Goal: Task Accomplishment & Management: Manage account settings

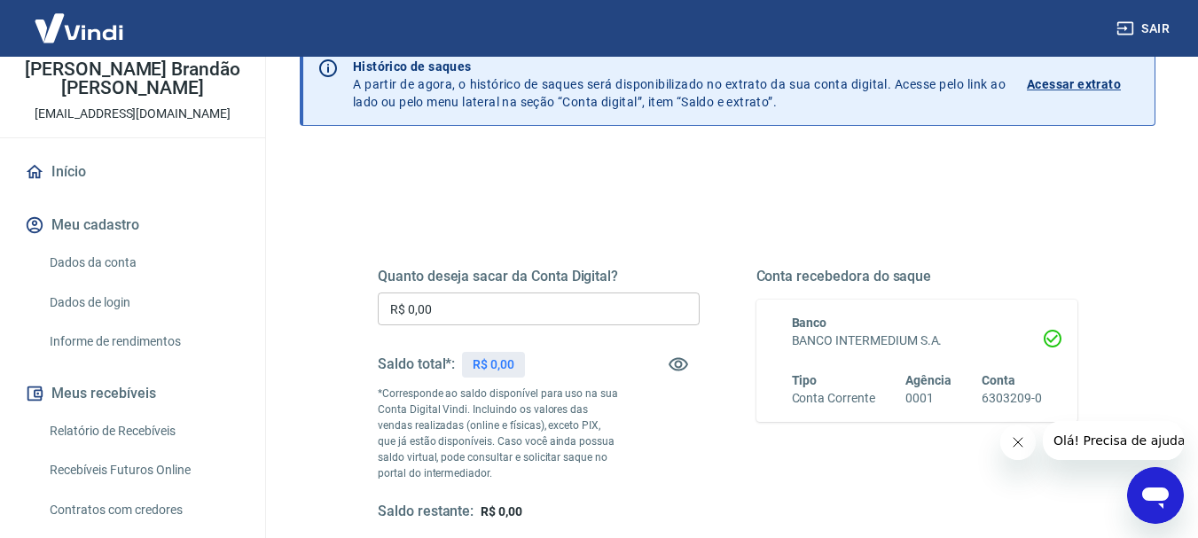
scroll to position [177, 0]
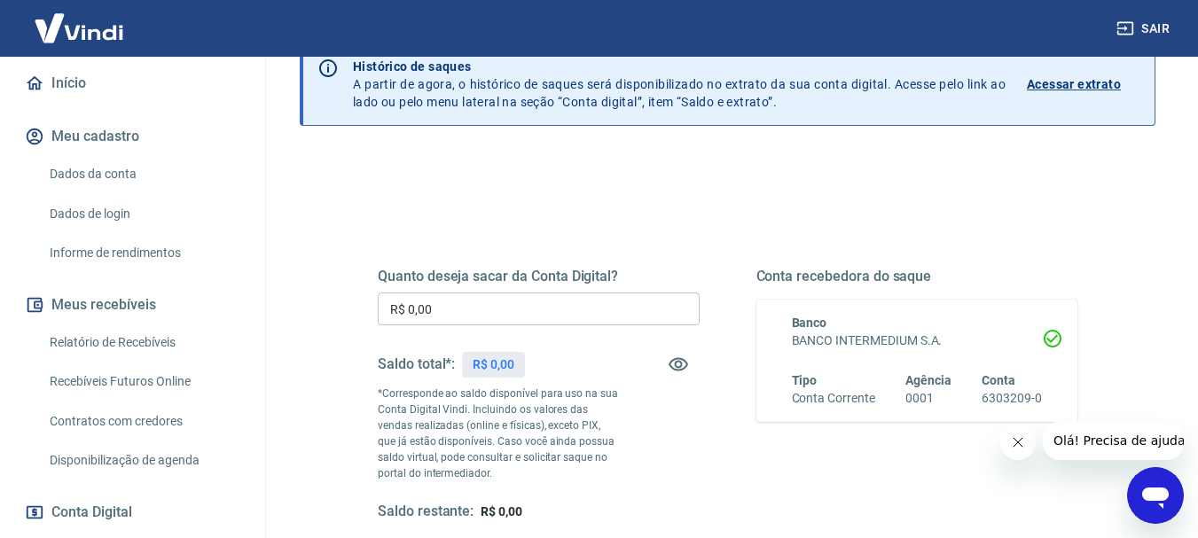
click at [128, 340] on link "Relatório de Recebíveis" at bounding box center [143, 343] width 201 height 36
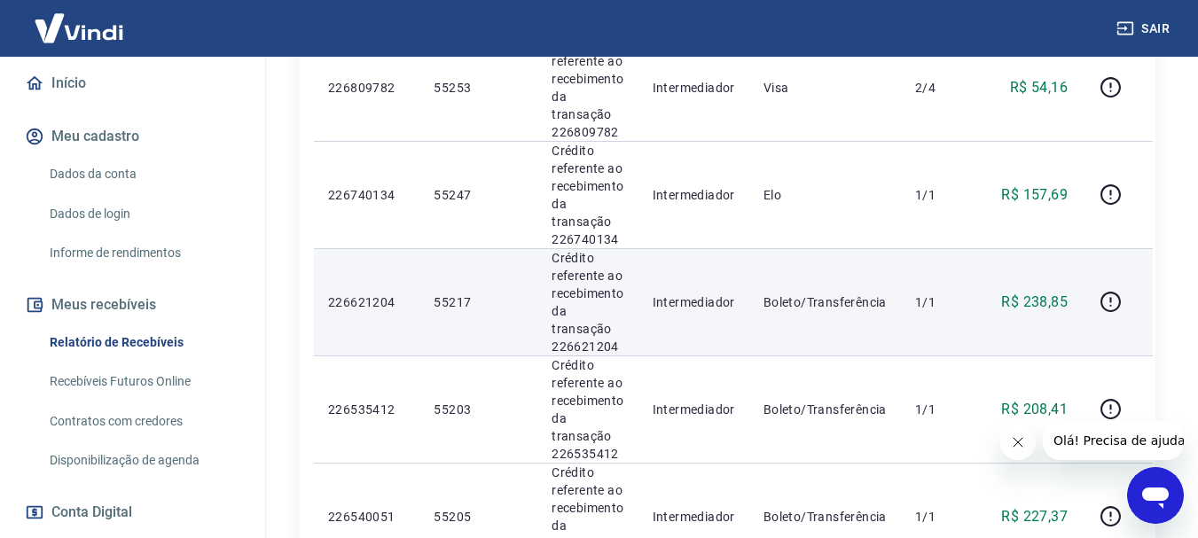
scroll to position [1593, 0]
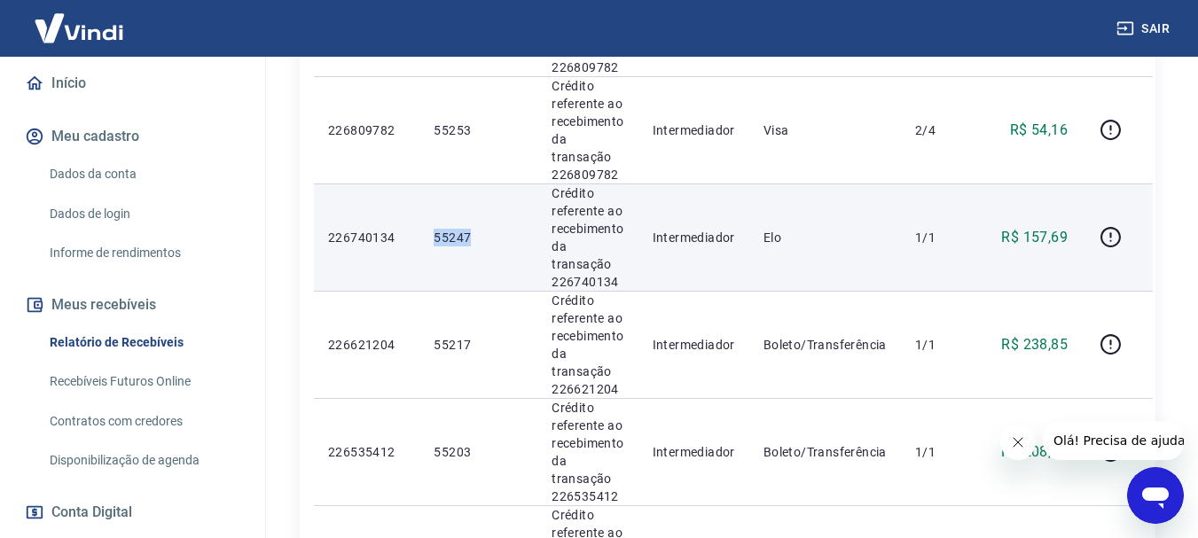
drag, startPoint x: 436, startPoint y: 239, endPoint x: 471, endPoint y: 239, distance: 35.5
click at [471, 239] on p "55247" at bounding box center [479, 238] width 90 height 18
copy p "55247"
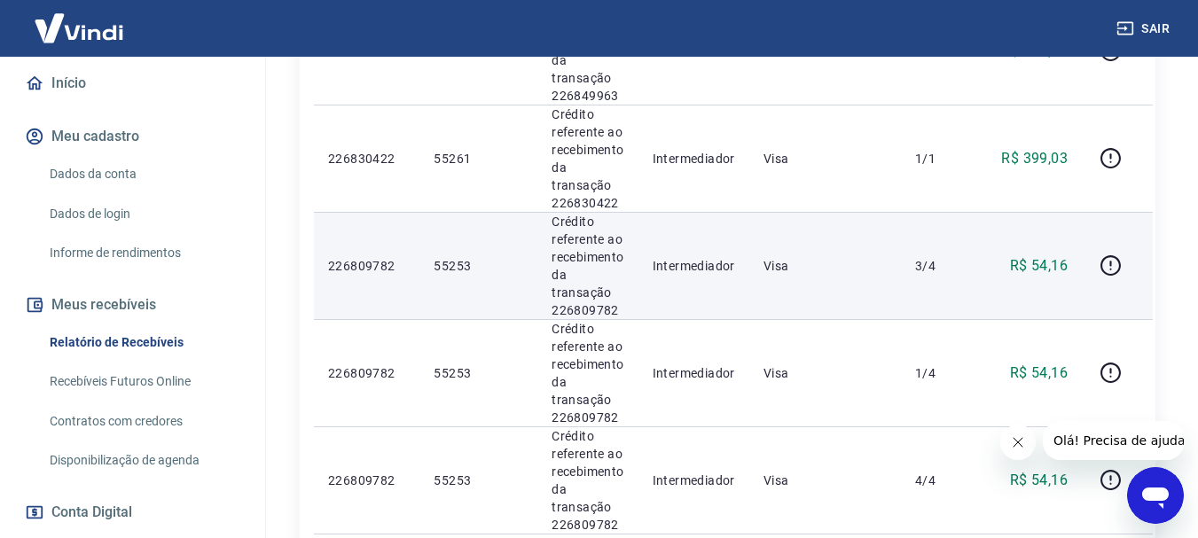
scroll to position [1331, 0]
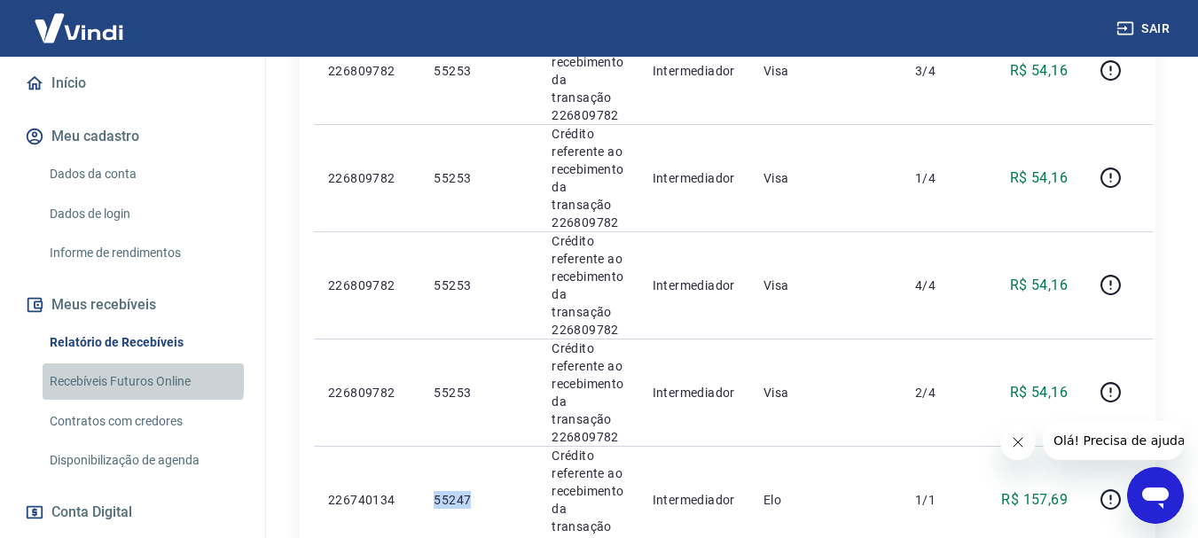
click at [142, 380] on link "Recebíveis Futuros Online" at bounding box center [143, 382] width 201 height 36
click at [76, 428] on link "Contratos com credores" at bounding box center [143, 422] width 201 height 36
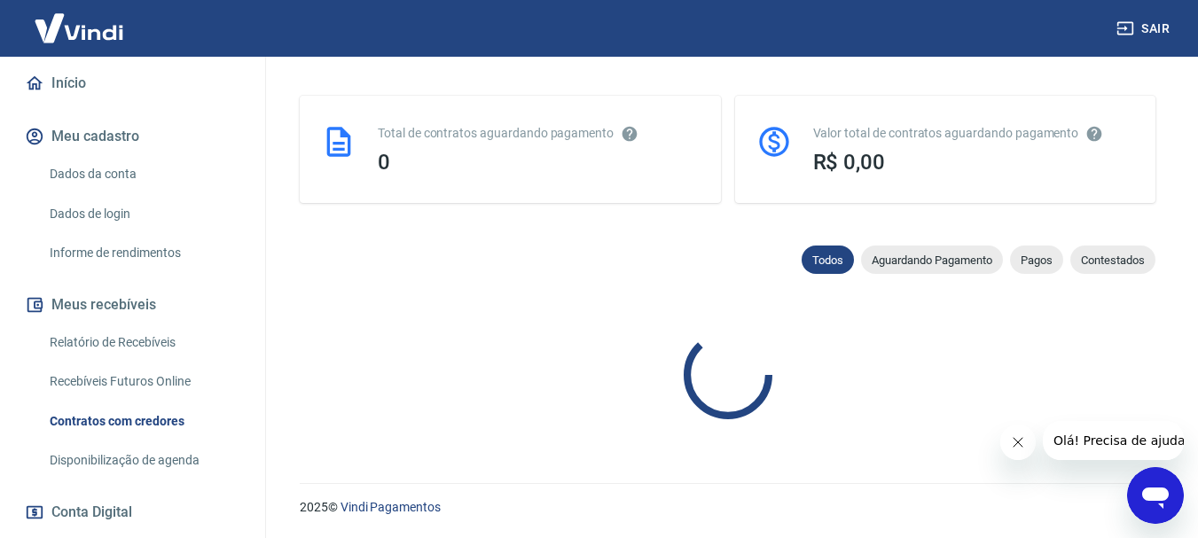
scroll to position [875, 0]
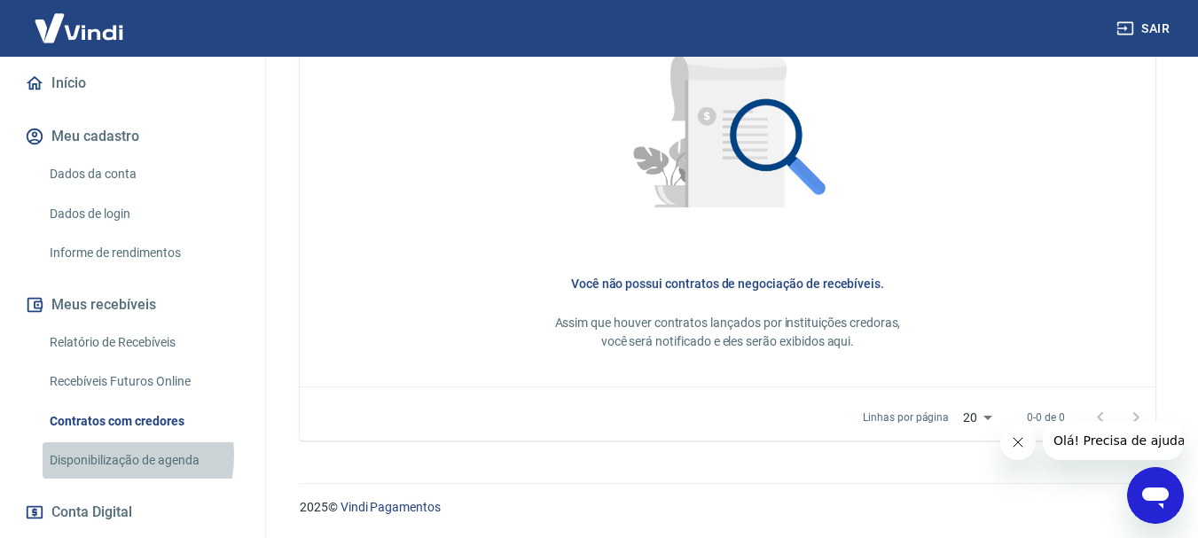
click at [105, 456] on link "Disponibilização de agenda" at bounding box center [143, 461] width 201 height 36
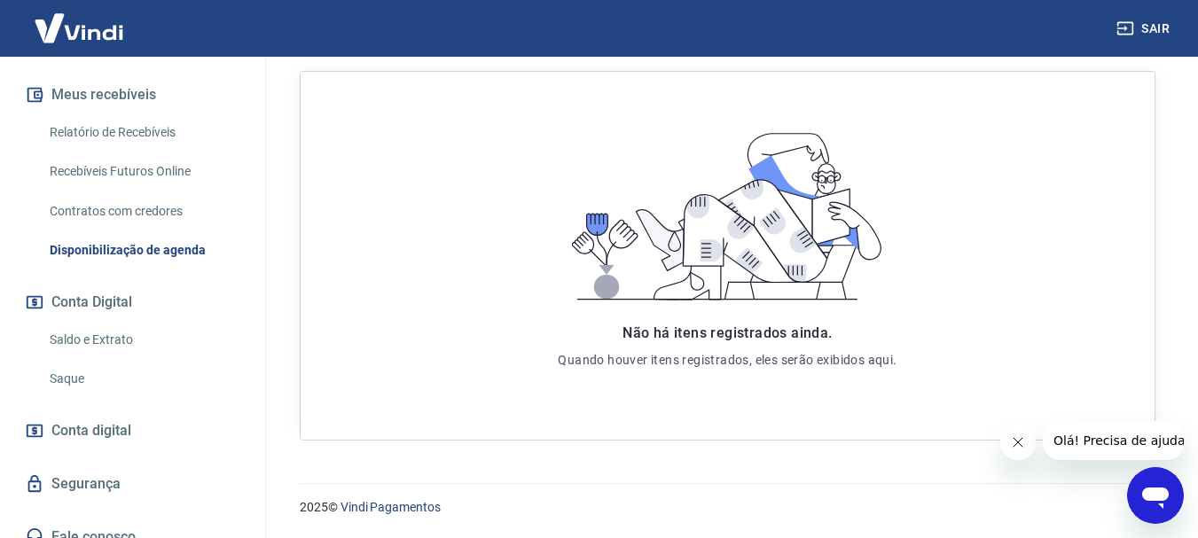
scroll to position [406, 0]
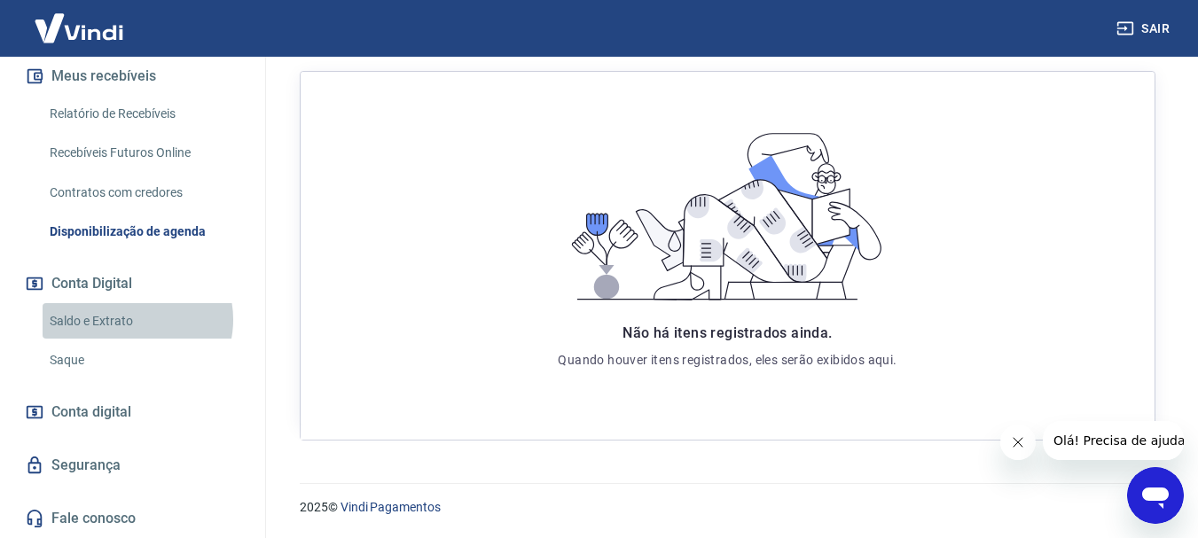
click at [135, 319] on link "Saldo e Extrato" at bounding box center [143, 321] width 201 height 36
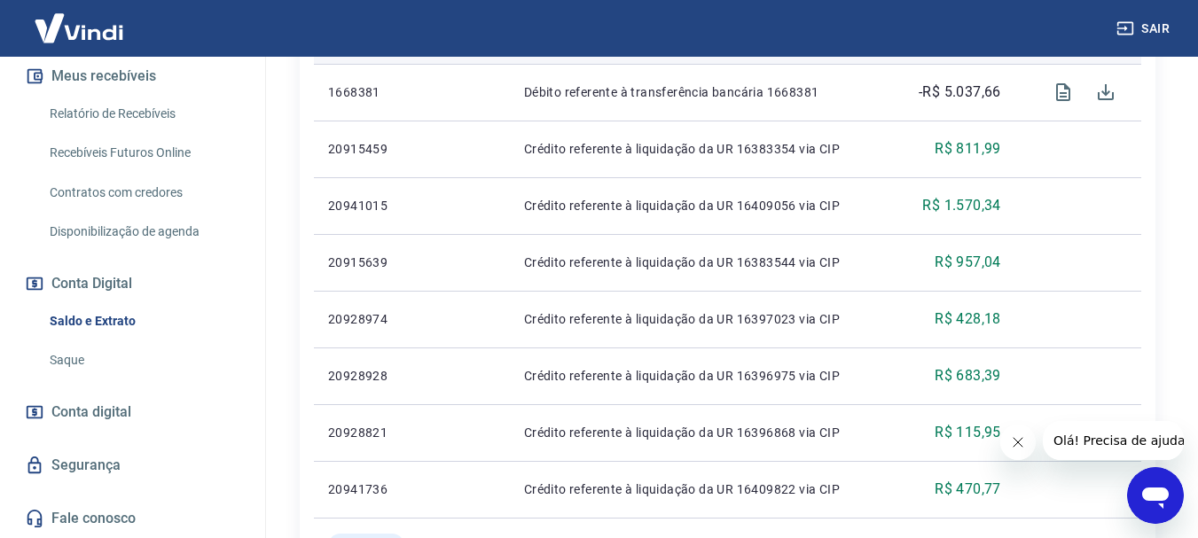
scroll to position [887, 0]
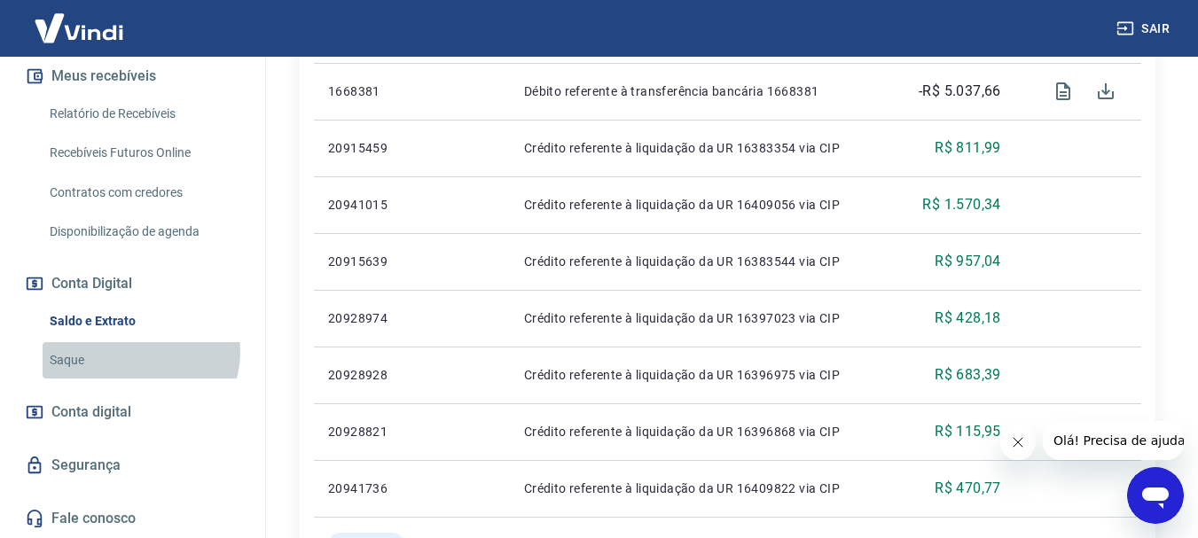
click at [139, 352] on link "Saque" at bounding box center [143, 360] width 201 height 36
